Goal: Task Accomplishment & Management: Manage account settings

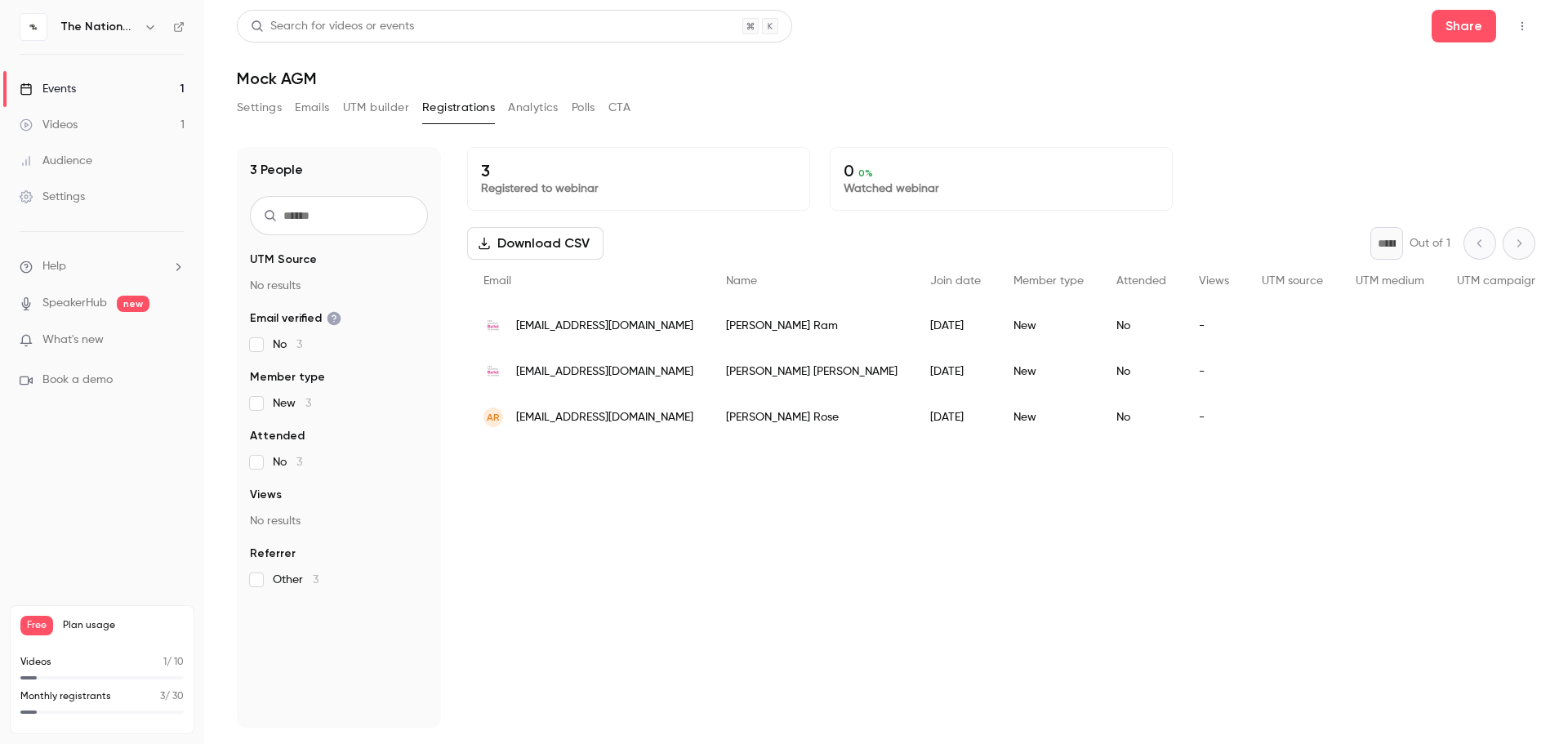
click at [494, 658] on div "3 Registered to webinar 0 0 % Watched webinar Download CSV * Out of 1 Email Nam…" at bounding box center [1001, 437] width 1069 height 581
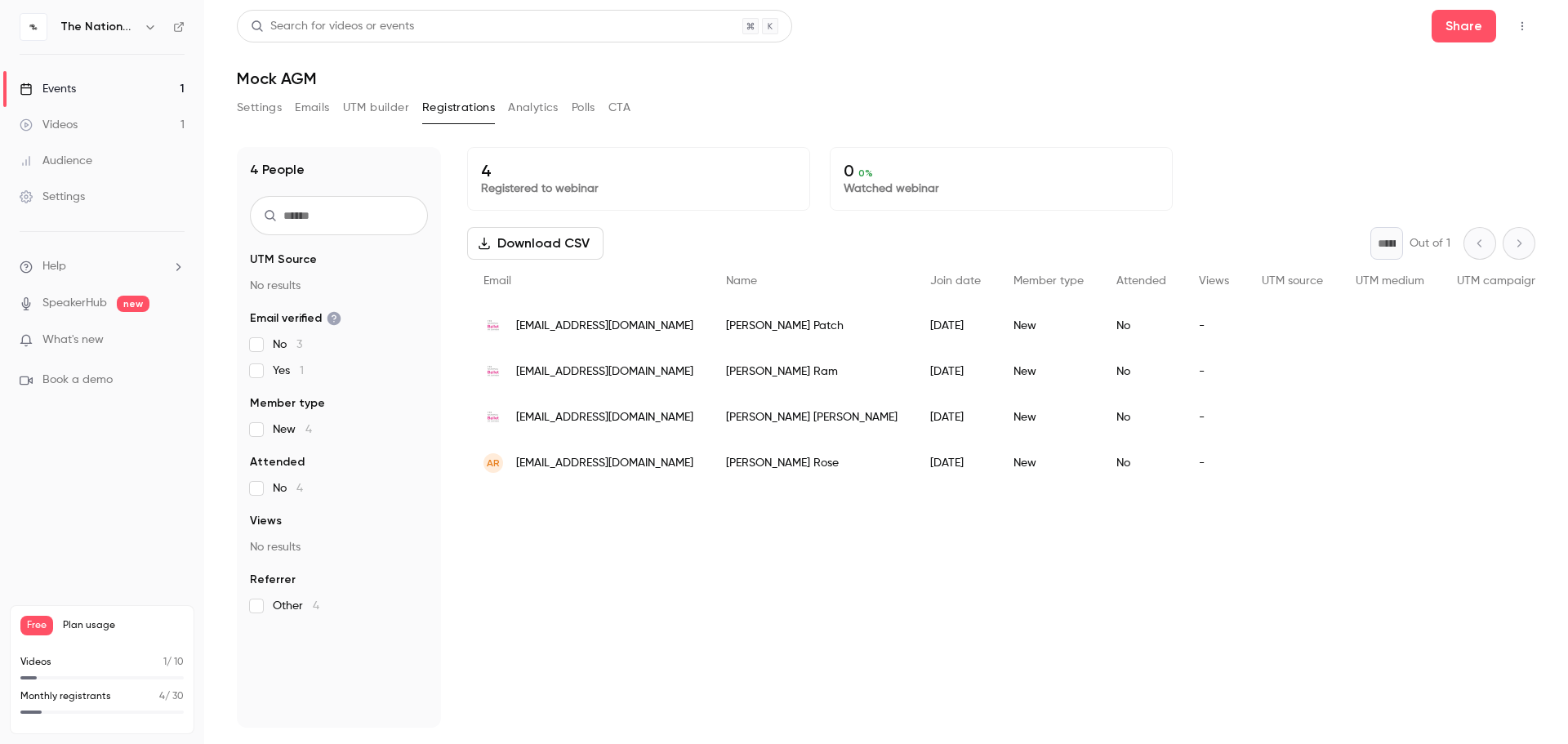
click at [264, 117] on button "Settings" at bounding box center [259, 108] width 45 height 26
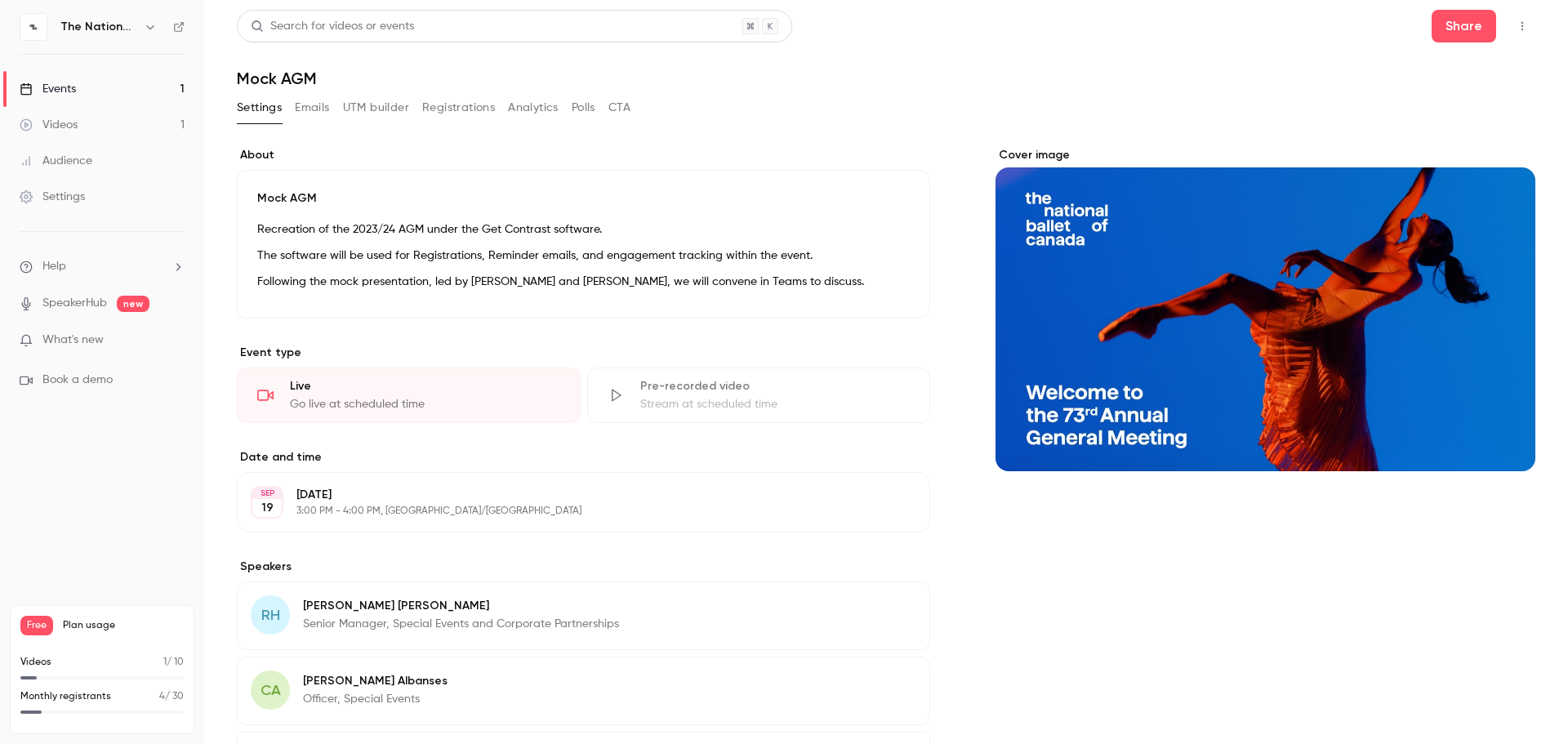
click at [1516, 28] on icon "button" at bounding box center [1522, 25] width 13 height 11
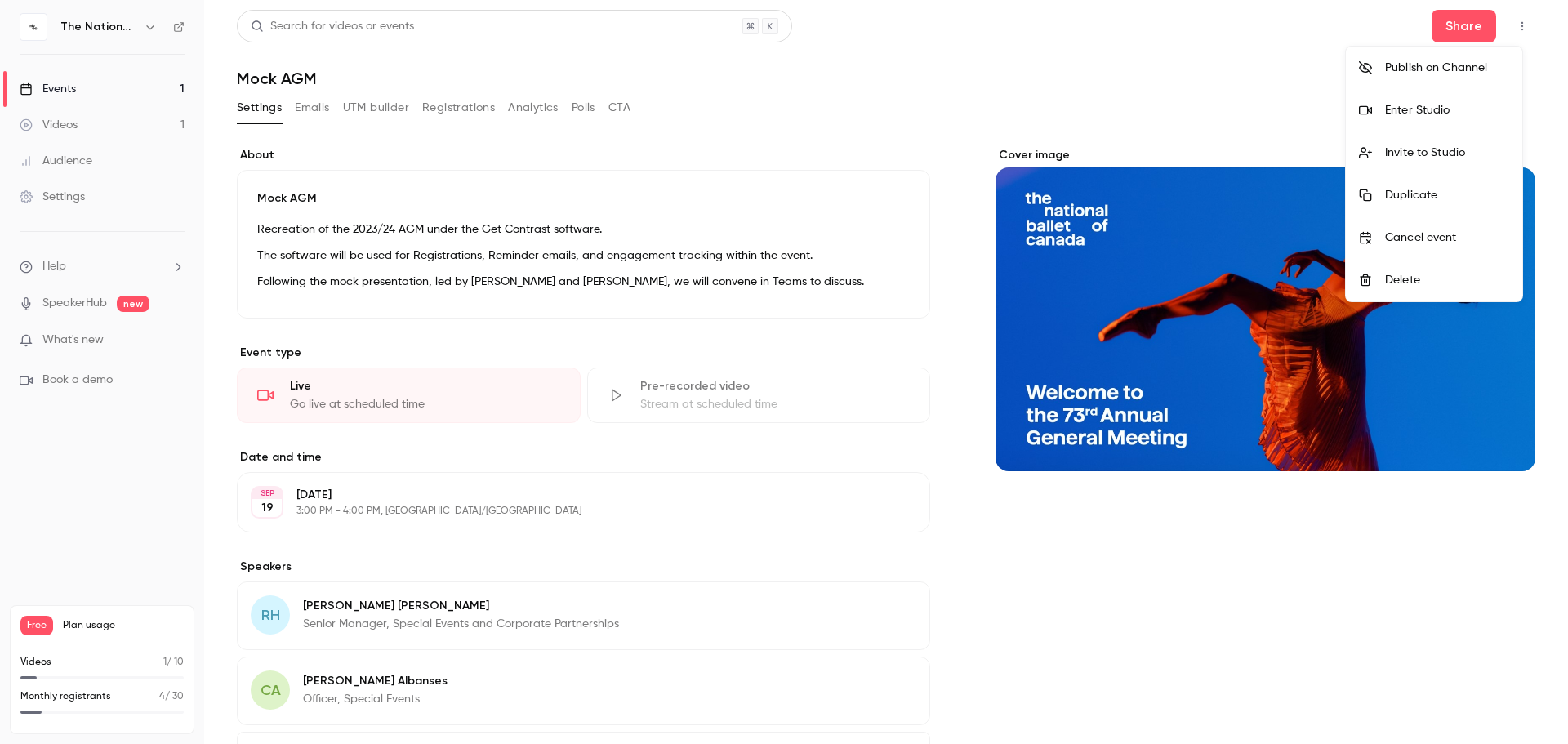
click at [1410, 104] on div "Enter Studio" at bounding box center [1447, 110] width 124 height 16
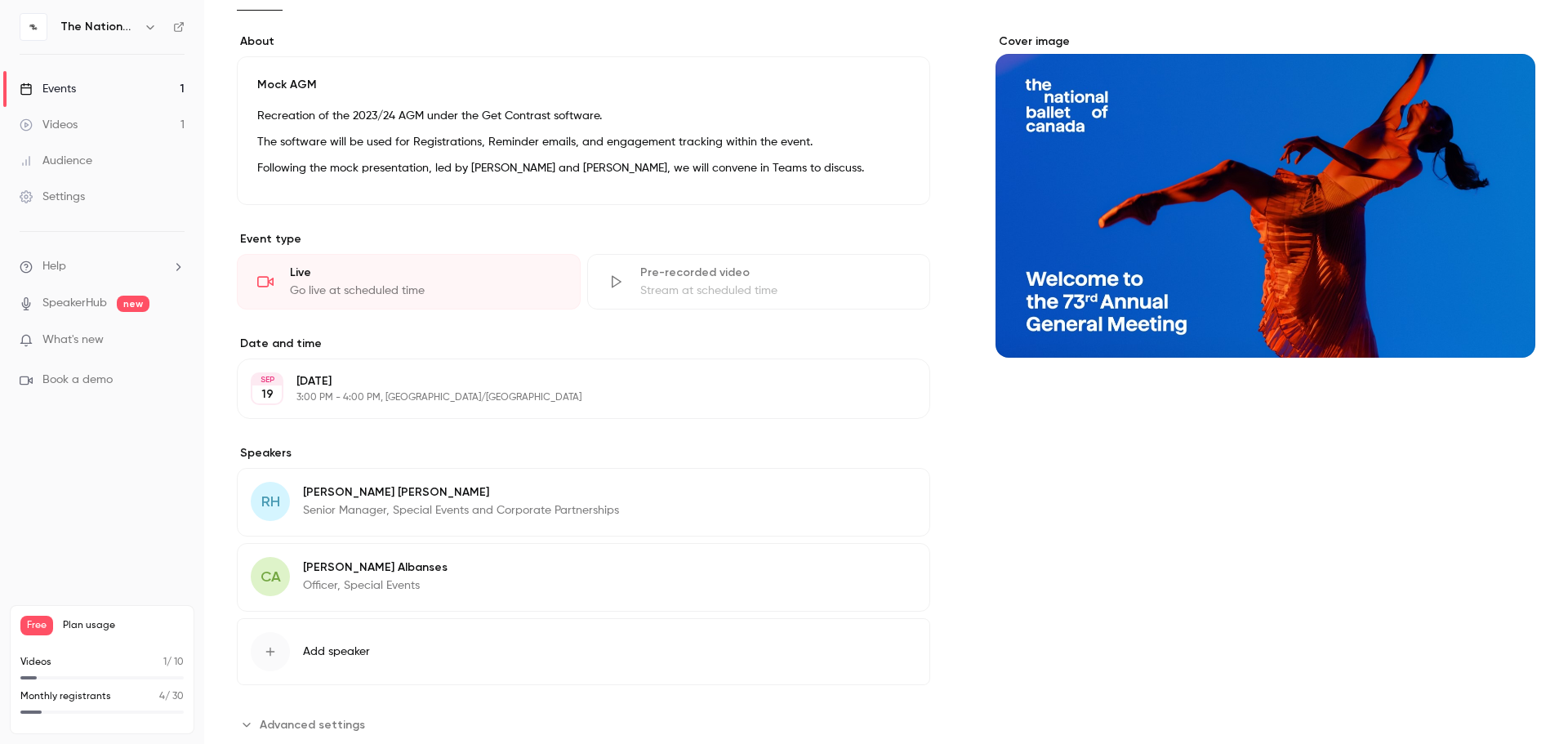
scroll to position [156, 0]
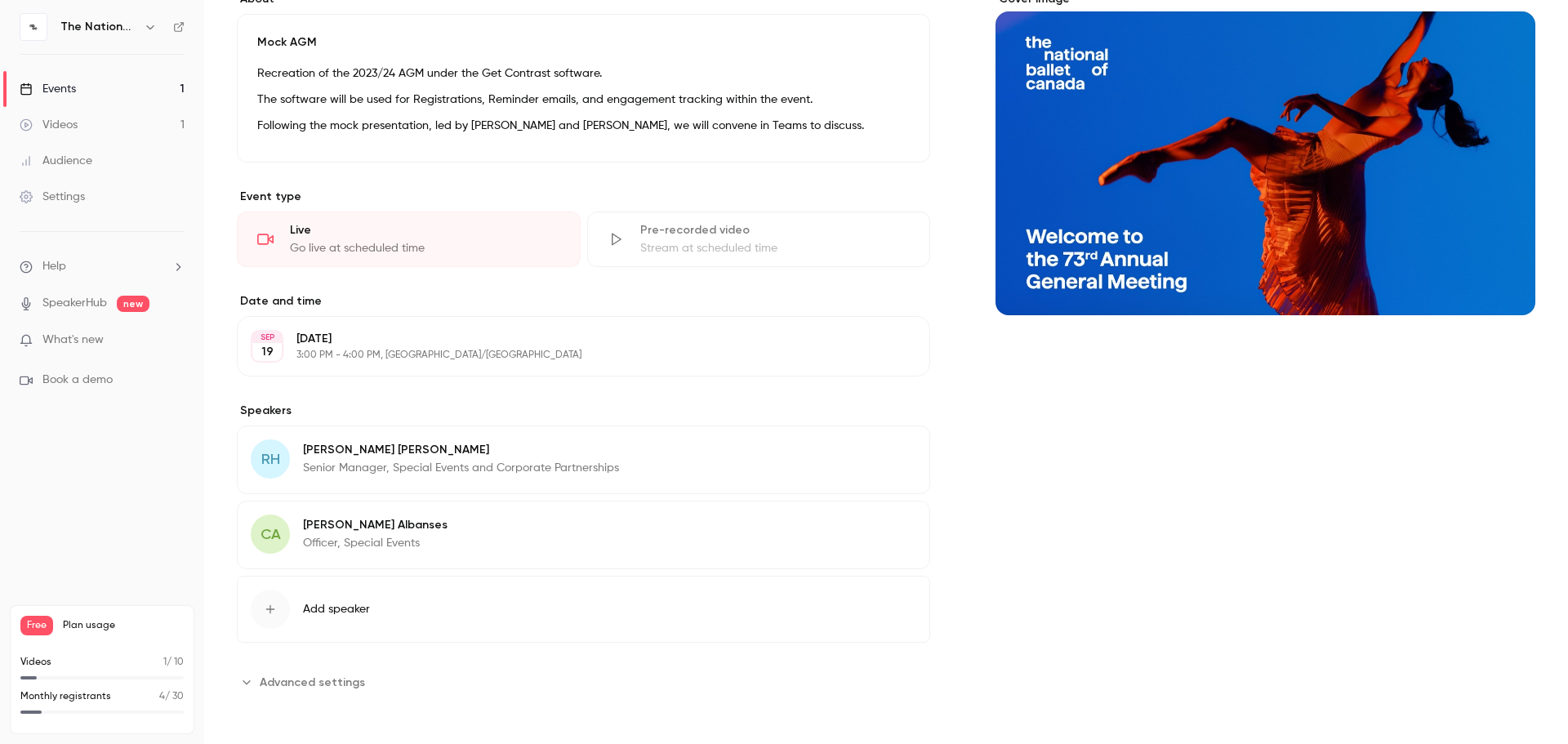
click at [317, 676] on span "Advanced settings" at bounding box center [313, 682] width 105 height 17
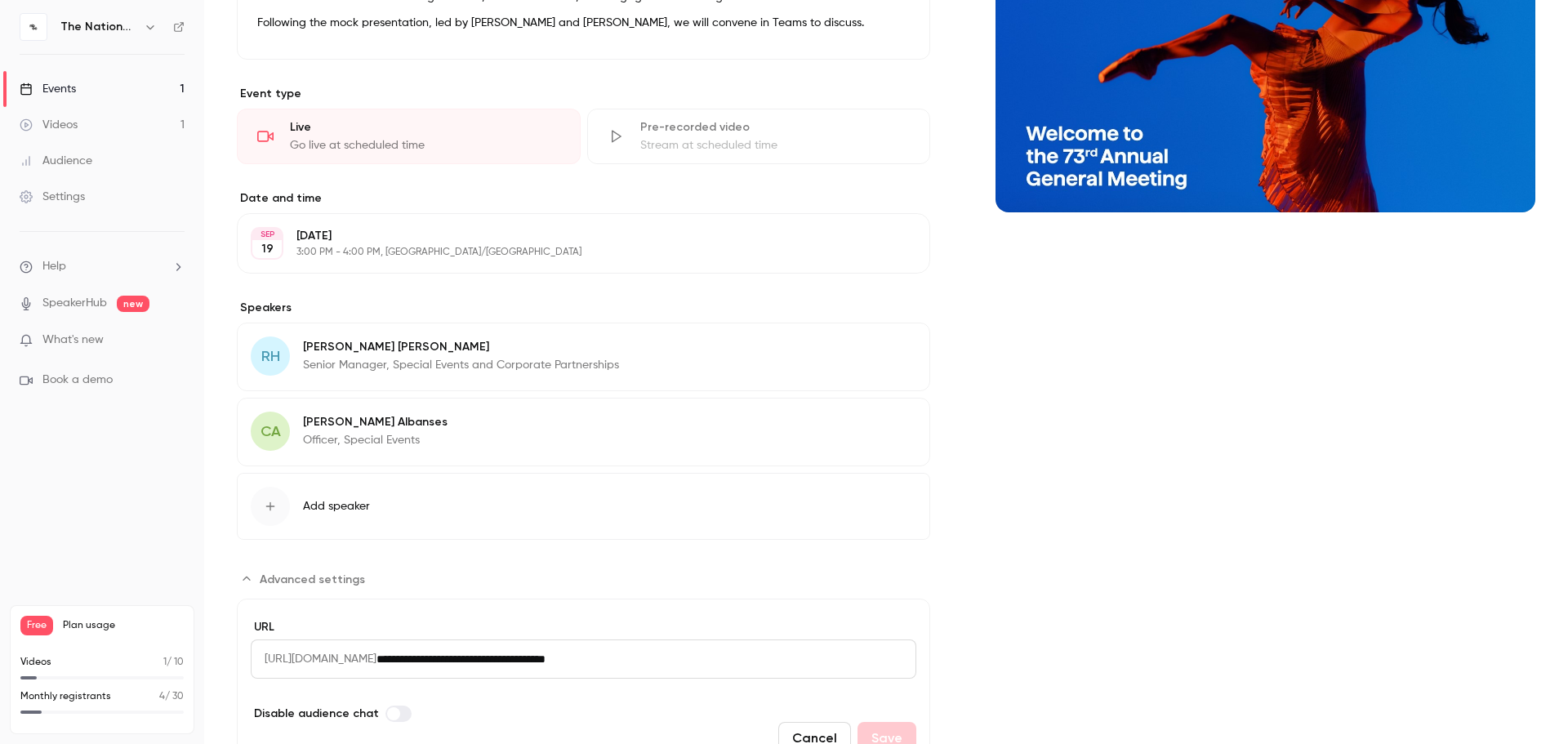
scroll to position [339, 0]
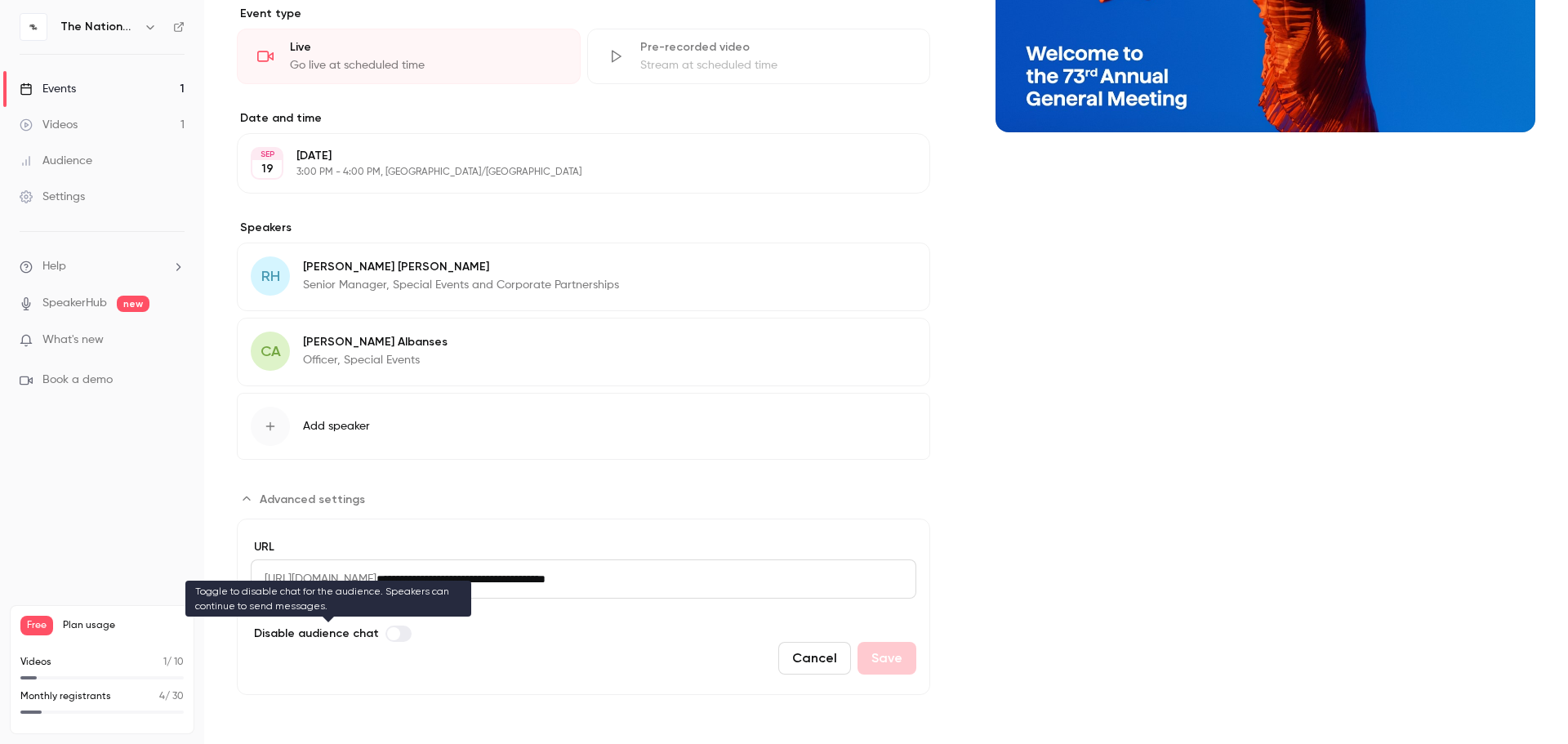
click at [395, 633] on label "Advanced settings" at bounding box center [398, 634] width 26 height 16
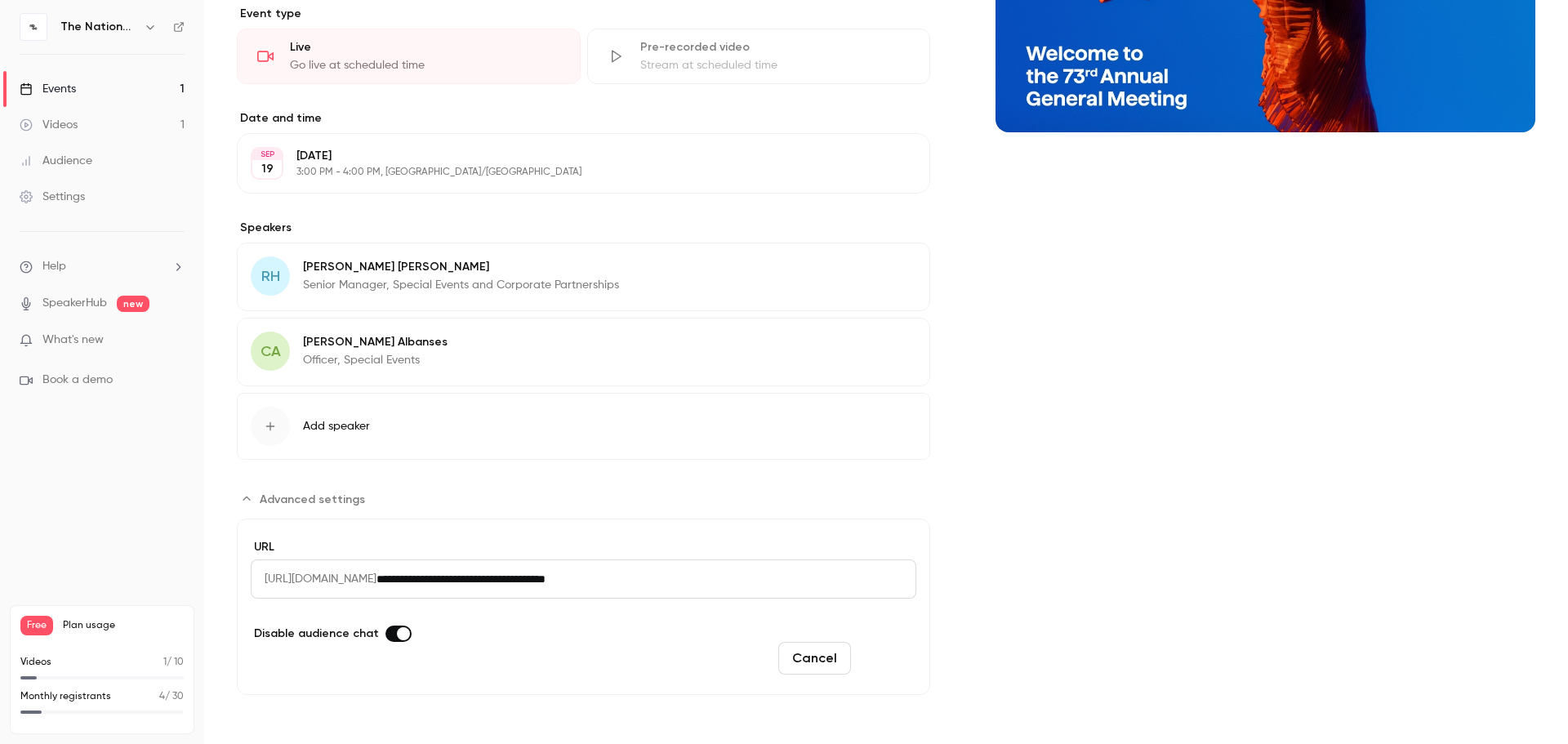
click at [900, 657] on button "Save" at bounding box center [887, 658] width 59 height 32
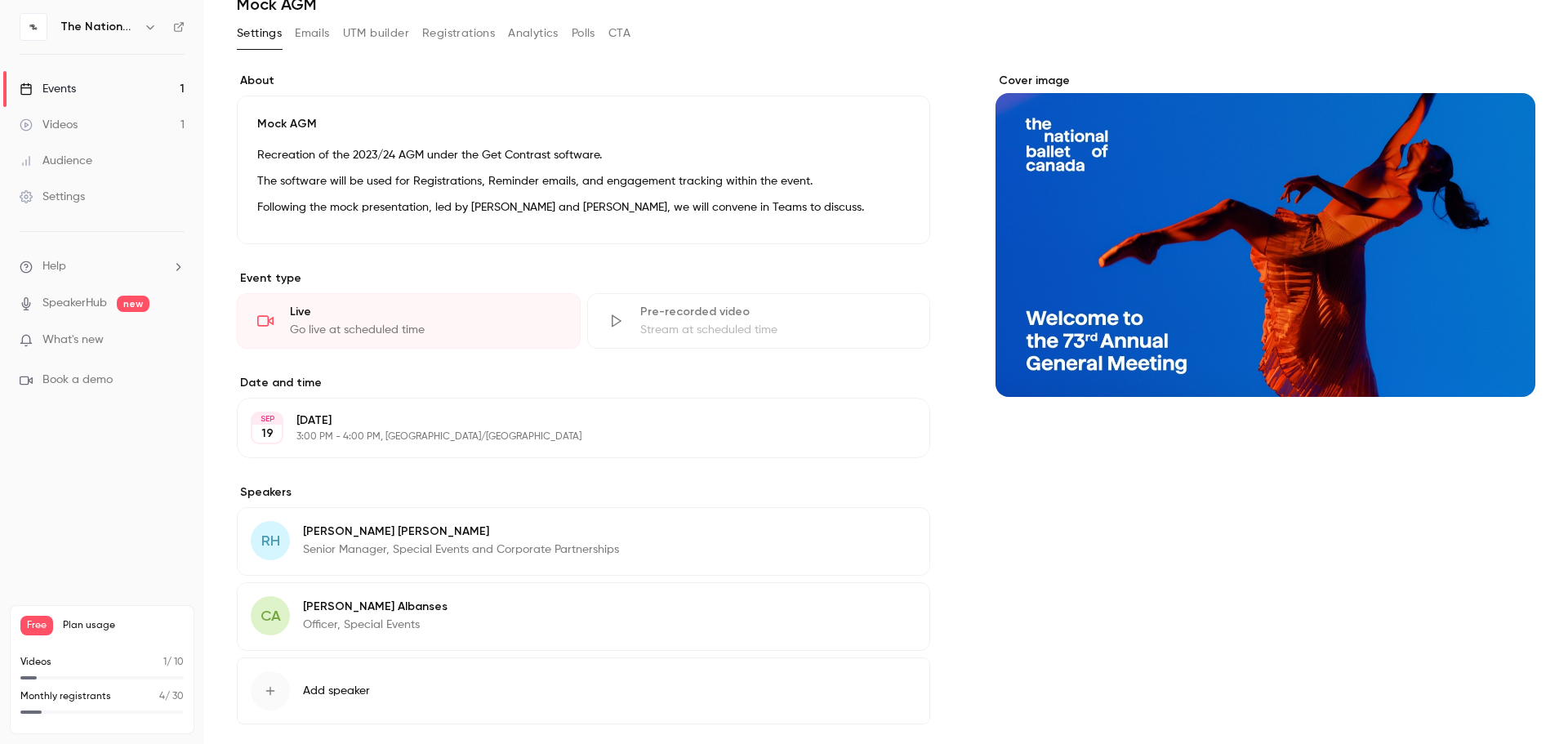
scroll to position [0, 0]
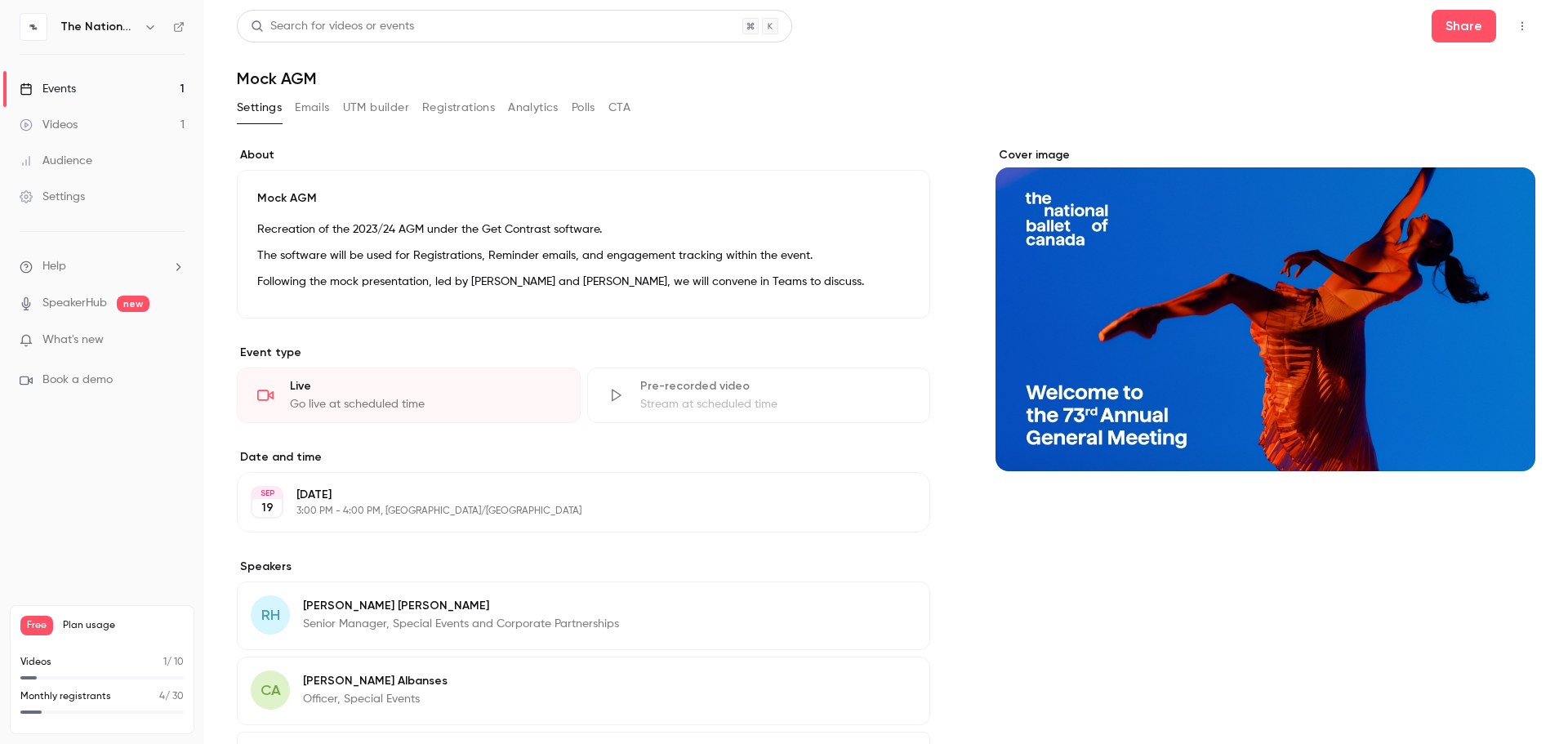
click at [434, 103] on button "Registrations" at bounding box center [459, 108] width 73 height 26
